Goal: Register for event/course

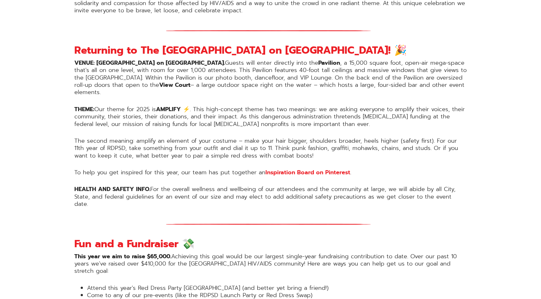
scroll to position [489, 0]
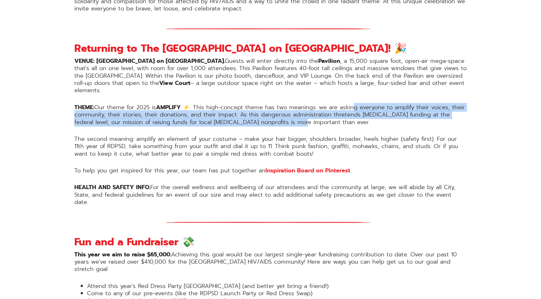
drag, startPoint x: 352, startPoint y: 102, endPoint x: 459, endPoint y: 115, distance: 108.0
click at [459, 115] on p "THEME: Our theme for 2025 is AMPLIFY ⚡️ . This high-concept theme has two meani…" at bounding box center [270, 115] width 392 height 22
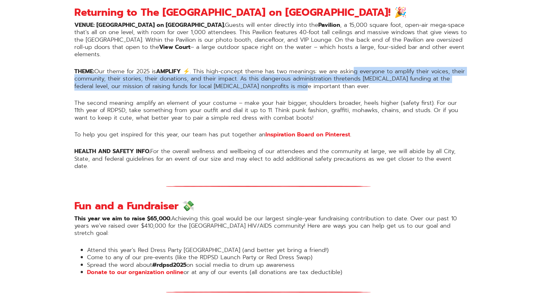
scroll to position [526, 0]
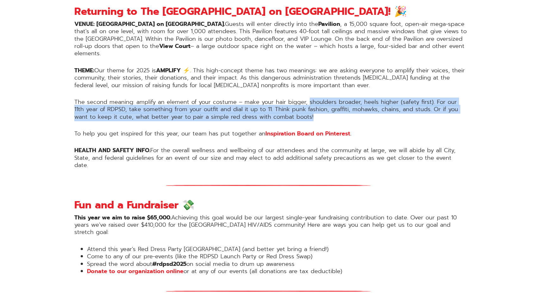
drag, startPoint x: 306, startPoint y: 97, endPoint x: 475, endPoint y: 107, distance: 168.8
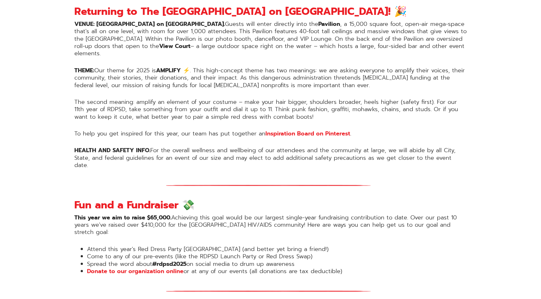
click at [193, 99] on p "The second meaning: amplify an element of your costume – make your hair bigger,…" at bounding box center [270, 110] width 392 height 22
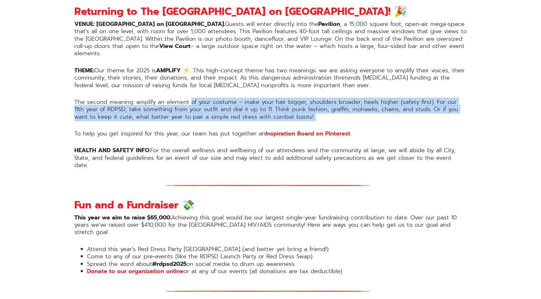
drag, startPoint x: 193, startPoint y: 97, endPoint x: 352, endPoint y: 110, distance: 159.9
click at [352, 110] on p "The second meaning: amplify an element of your costume – make your hair bigger,…" at bounding box center [270, 110] width 392 height 22
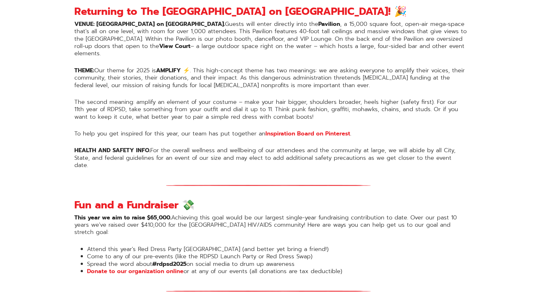
click at [357, 101] on p "The second meaning: amplify an element of your costume – make your hair bigger,…" at bounding box center [270, 110] width 392 height 22
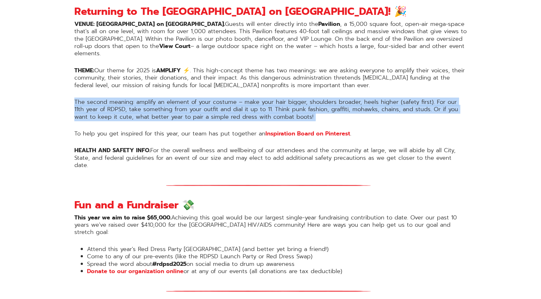
click at [357, 101] on p "The second meaning: amplify an element of your costume – make your hair bigger,…" at bounding box center [270, 110] width 392 height 22
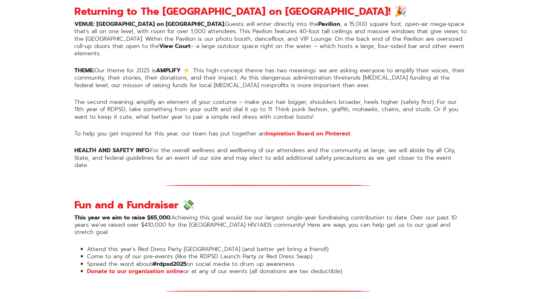
click at [267, 108] on p "The second meaning: amplify an element of your costume – make your hair bigger,…" at bounding box center [270, 110] width 392 height 22
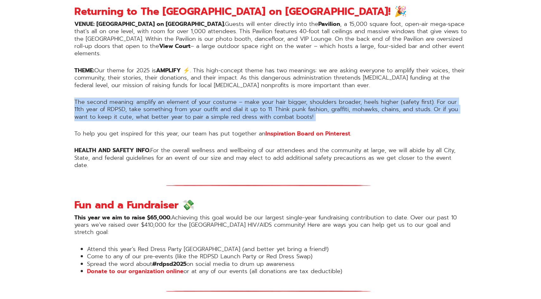
click at [267, 108] on p "The second meaning: amplify an element of your costume – make your hair bigger,…" at bounding box center [270, 110] width 392 height 22
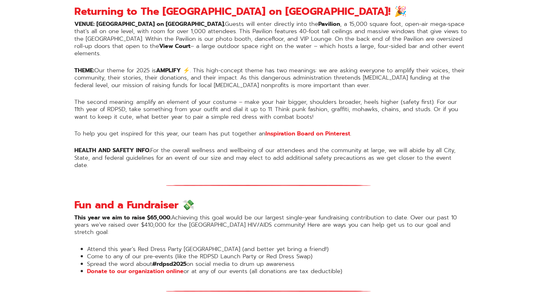
click at [217, 130] on p "To help you get inspired for this year, our team has put together an Inspiratio…" at bounding box center [270, 133] width 392 height 7
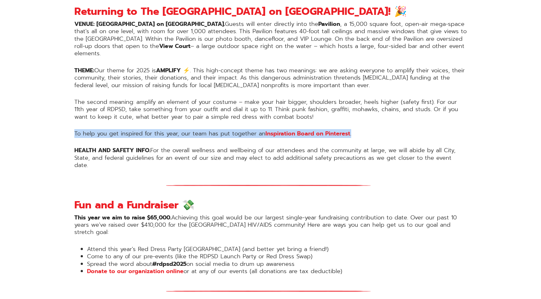
click at [217, 130] on p "To help you get inspired for this year, our team has put together an Inspiratio…" at bounding box center [270, 133] width 392 height 7
